Goal: Task Accomplishment & Management: Use online tool/utility

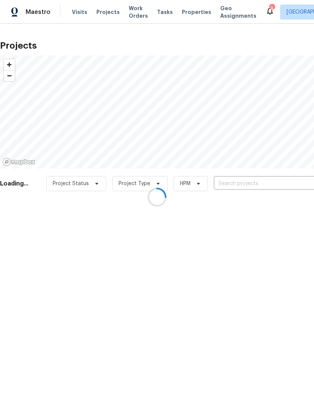
click at [245, 182] on div at bounding box center [157, 197] width 314 height 394
click at [261, 184] on div at bounding box center [157, 197] width 314 height 394
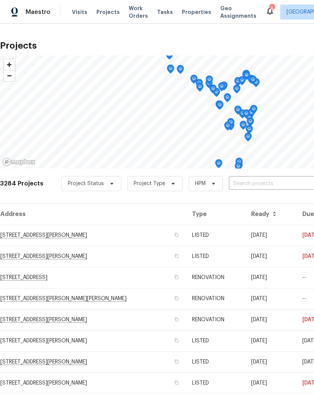
click at [263, 180] on input "text" at bounding box center [272, 184] width 86 height 12
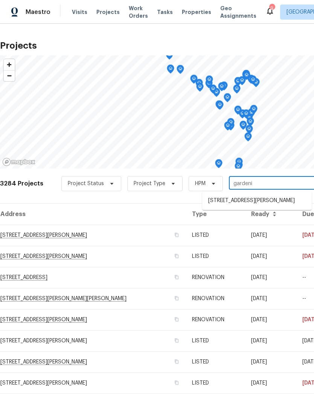
type input "gardenia"
click at [245, 199] on li "[STREET_ADDRESS][PERSON_NAME]" at bounding box center [257, 200] width 110 height 12
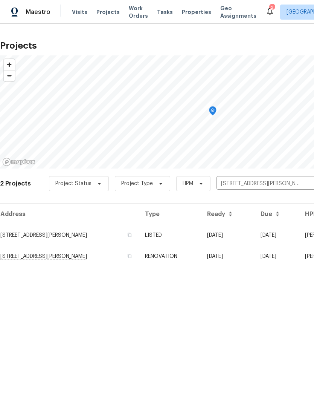
click at [25, 236] on td "[STREET_ADDRESS][PERSON_NAME]" at bounding box center [69, 235] width 139 height 21
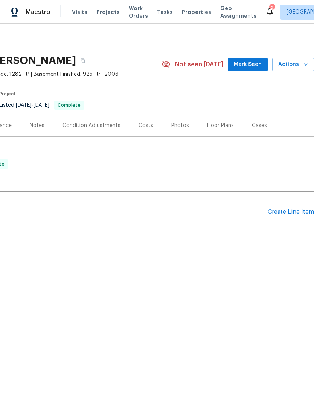
scroll to position [0, 112]
click at [304, 64] on icon "button" at bounding box center [306, 65] width 8 height 8
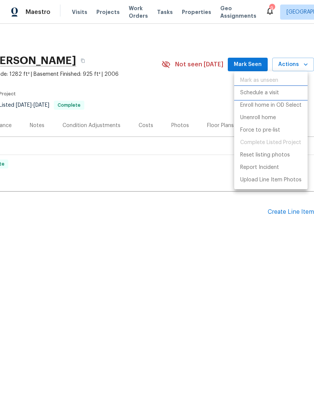
click at [275, 92] on p "Schedule a visit" at bounding box center [259, 93] width 39 height 8
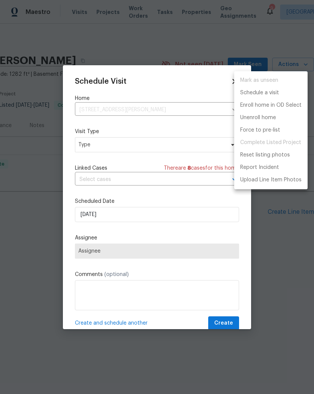
click at [110, 144] on div at bounding box center [157, 197] width 314 height 394
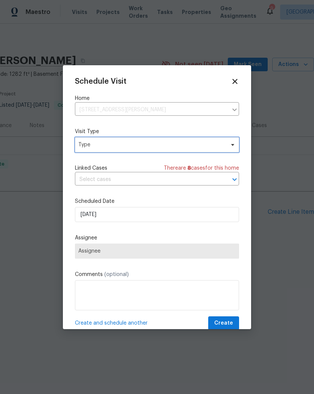
click at [113, 144] on span "Type" at bounding box center [151, 145] width 147 height 8
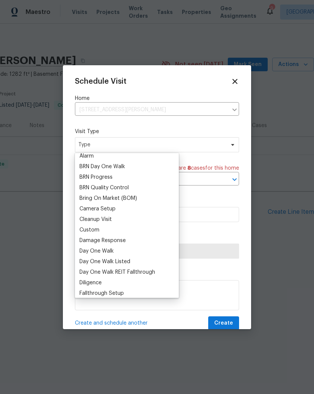
scroll to position [46, 0]
click at [114, 205] on div "Camera Setup" at bounding box center [98, 209] width 36 height 8
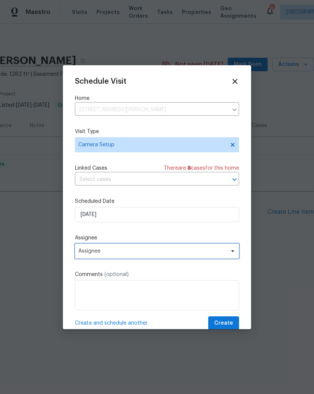
click at [104, 251] on span "Assignee" at bounding box center [152, 251] width 148 height 6
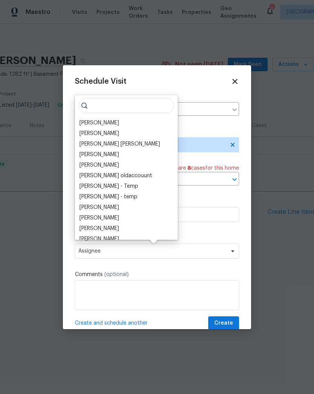
click at [102, 121] on div "[PERSON_NAME]" at bounding box center [100, 123] width 40 height 8
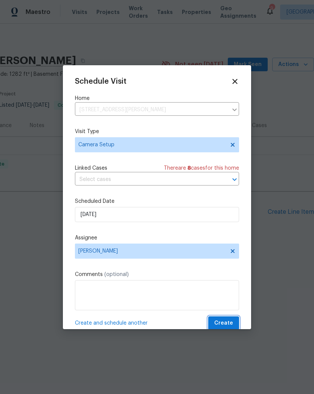
click at [233, 325] on span "Create" at bounding box center [223, 322] width 19 height 9
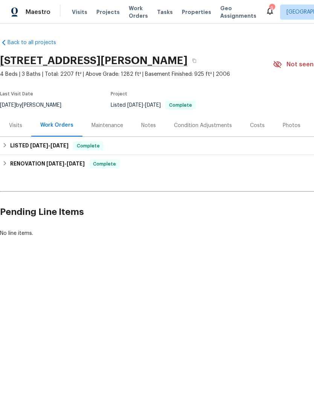
scroll to position [0, 0]
